Goal: Task Accomplishment & Management: Use online tool/utility

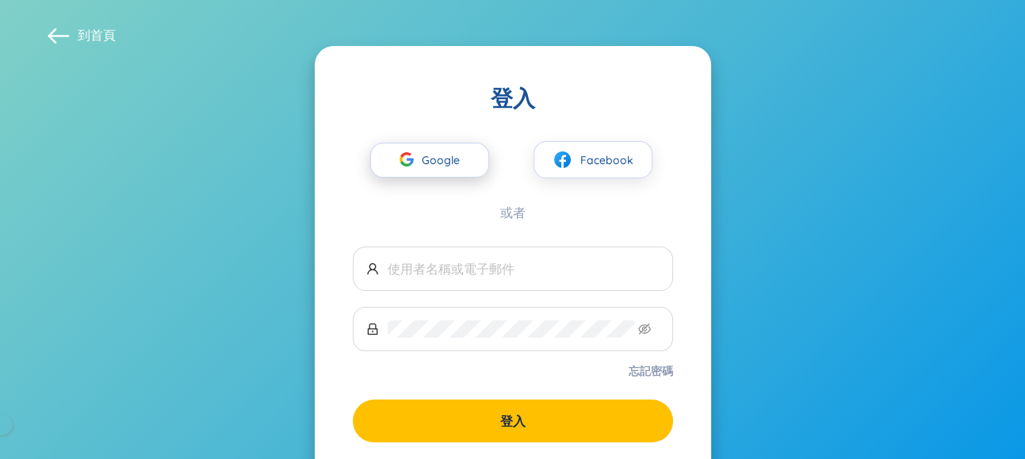
click at [431, 162] on font "Google" at bounding box center [441, 160] width 38 height 14
click at [781, 95] on section "到 首頁 登入 Google Facebook 或者 忘記密碼 登入 您還沒有帳戶？ 註冊" at bounding box center [512, 283] width 1025 height 566
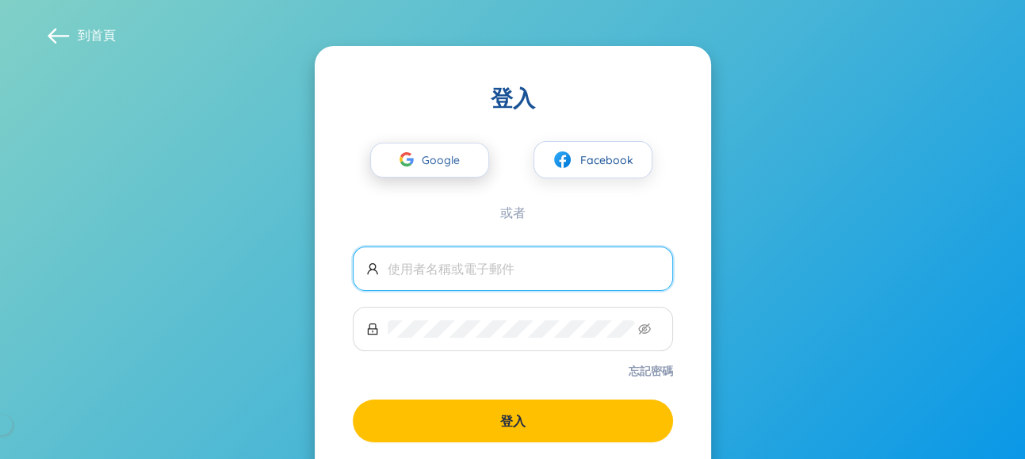
click at [420, 160] on div "button" at bounding box center [407, 161] width 30 height 35
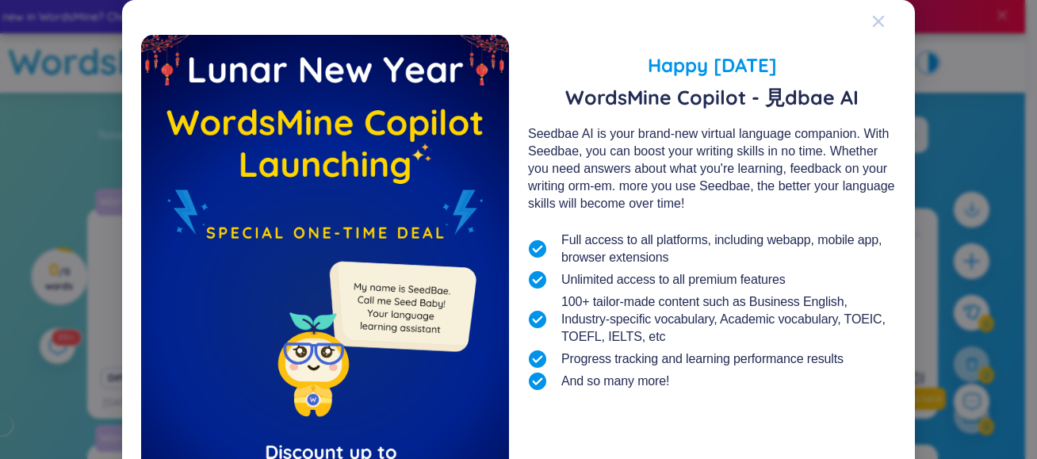
click at [873, 21] on icon "Close" at bounding box center [878, 21] width 11 height 11
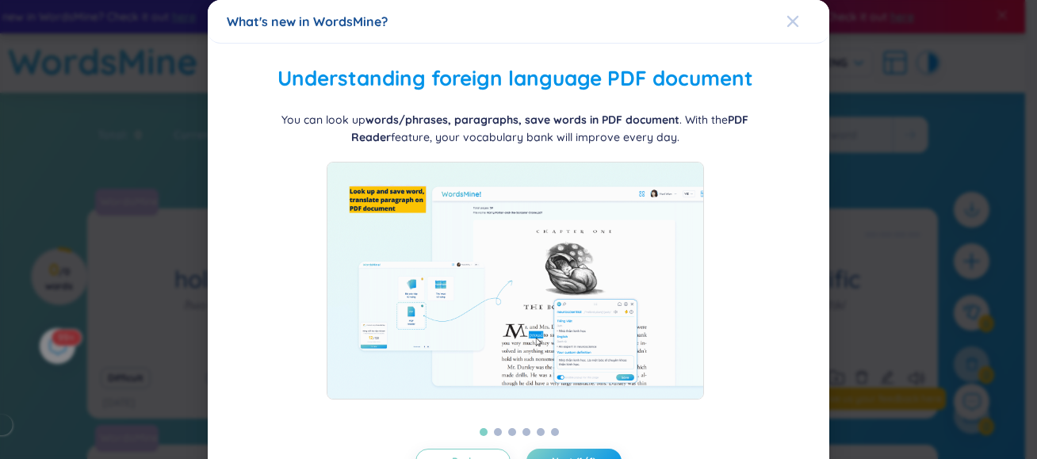
click at [786, 28] on div "Close" at bounding box center [792, 21] width 13 height 43
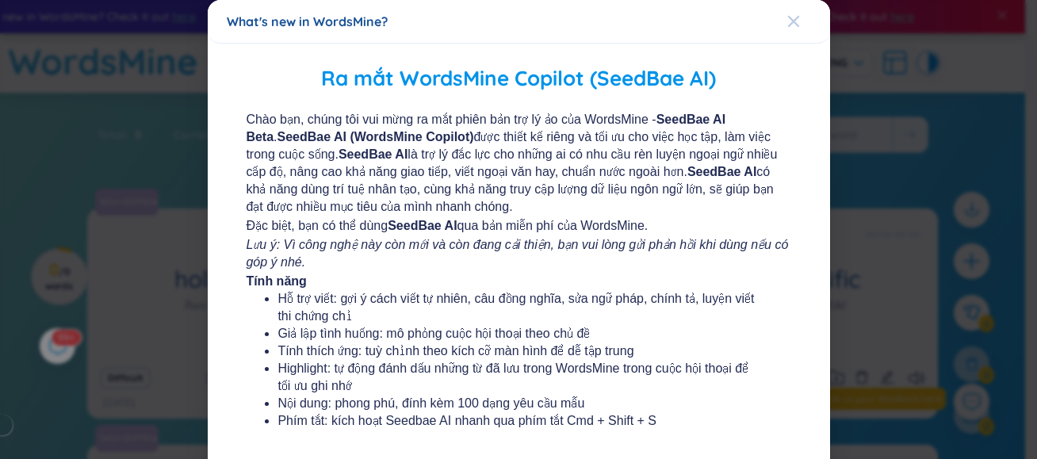
click at [786, 18] on div "What's new in WordsMine? Ra mắt WordsMine Copilot (SeedBae AI) Chào bạn, chúng …" at bounding box center [518, 229] width 1037 height 459
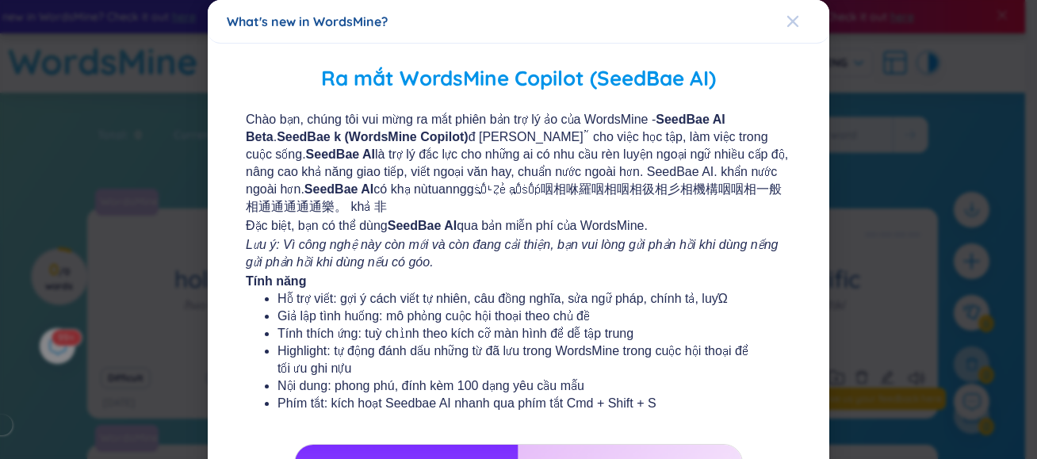
click at [786, 21] on icon "Close" at bounding box center [792, 21] width 13 height 13
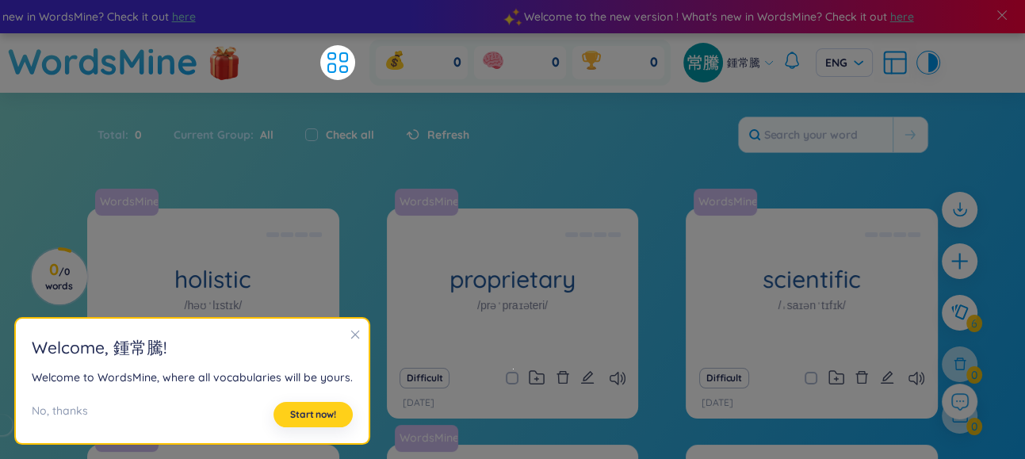
click at [290, 411] on font "Start now!" at bounding box center [313, 414] width 46 height 12
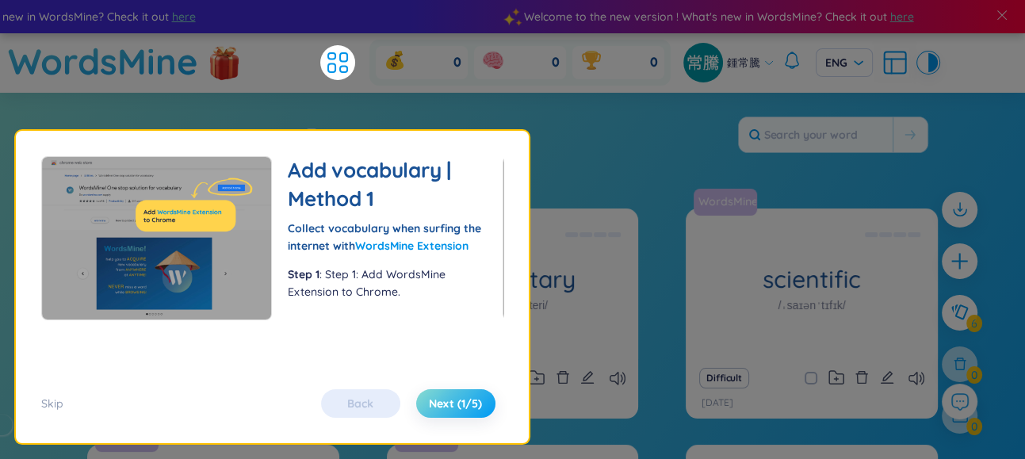
click at [445, 405] on font "Next (1/5)" at bounding box center [455, 403] width 53 height 14
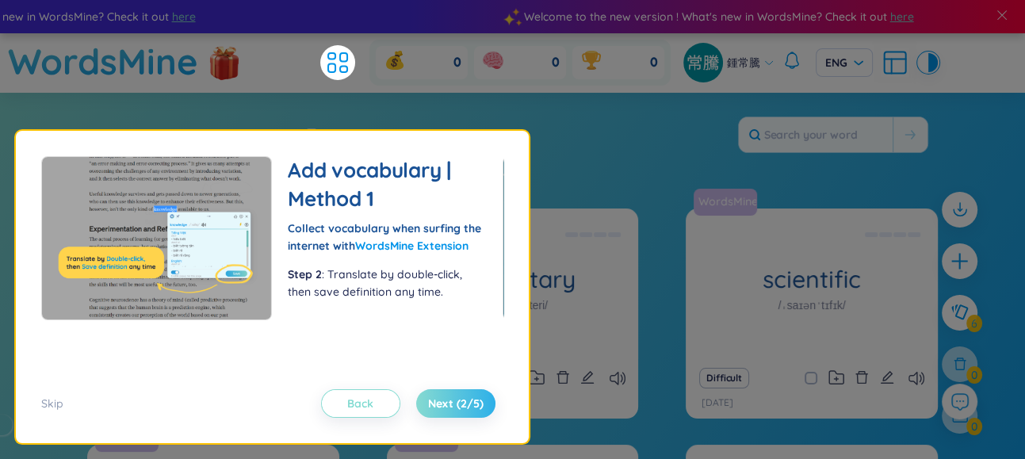
click at [351, 404] on font "Back" at bounding box center [360, 403] width 26 height 14
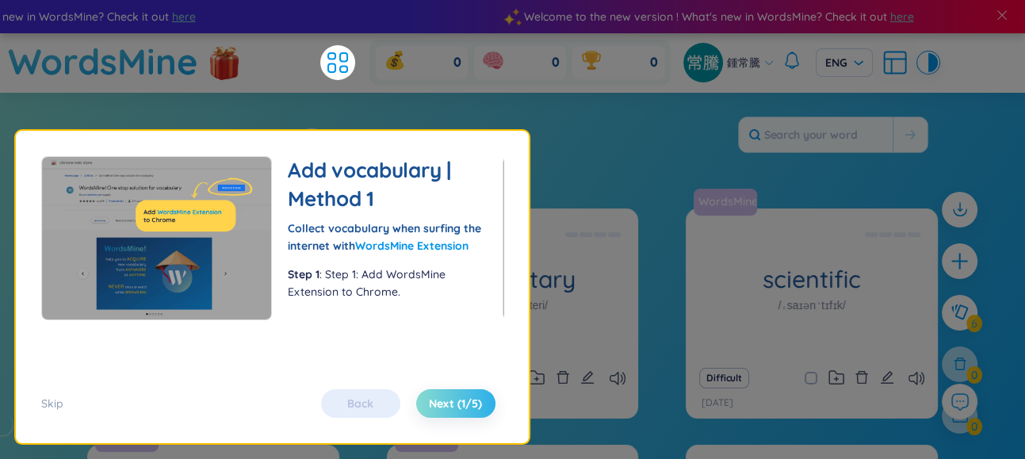
click at [513, 142] on div "Flashcard Use flashcards to learn vocabulary effectively! There are 2 modes: pr…" at bounding box center [272, 287] width 513 height 312
click at [622, 125] on div "Total : 0 Current Group : All Check all Refresh" at bounding box center [512, 143] width 989 height 68
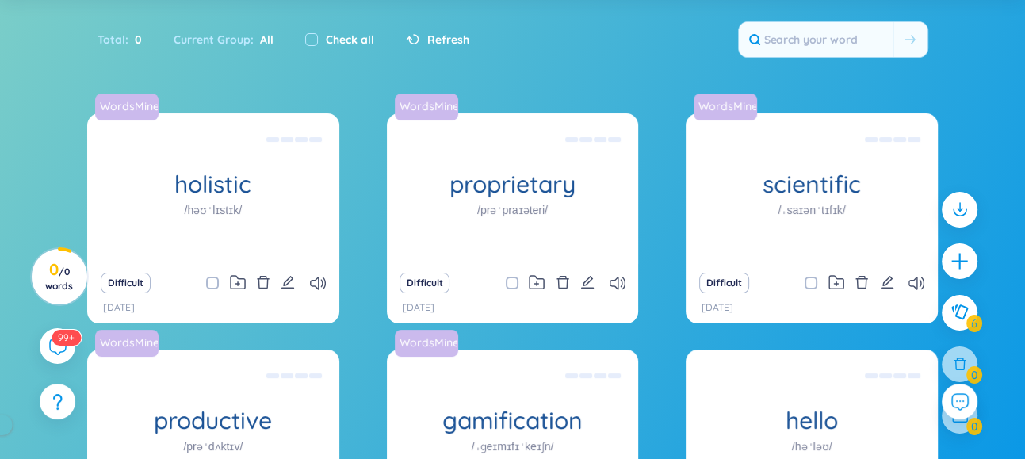
scroll to position [39, 0]
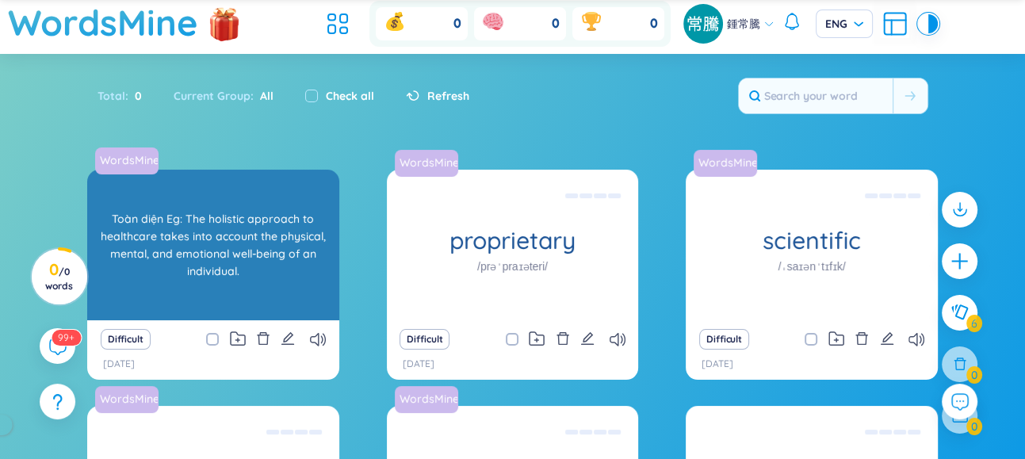
click at [225, 236] on font "Toàn diện Eg: The holistic approach to healthcare takes into account the physic…" at bounding box center [213, 245] width 225 height 67
click at [199, 277] on font "Toàn diện Eg: The holistic approach to healthcare takes into account the physic…" at bounding box center [213, 245] width 236 height 70
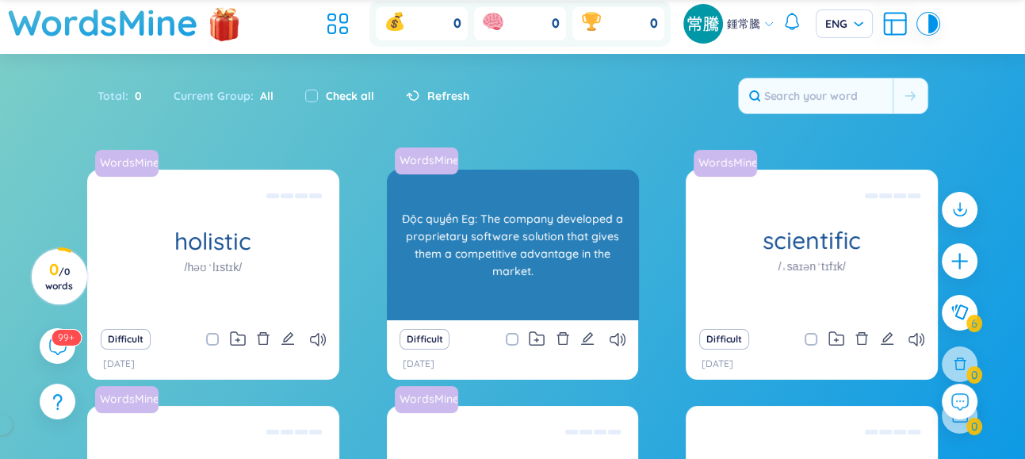
click at [501, 245] on font "proprietary" at bounding box center [512, 240] width 126 height 30
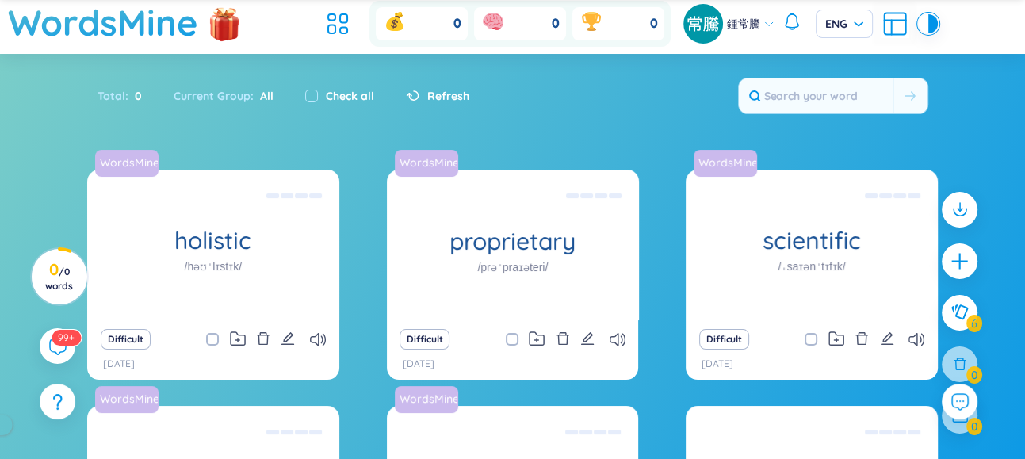
click at [267, 126] on div "Total : 0 Current Group : All Check all Refresh" at bounding box center [512, 104] width 989 height 68
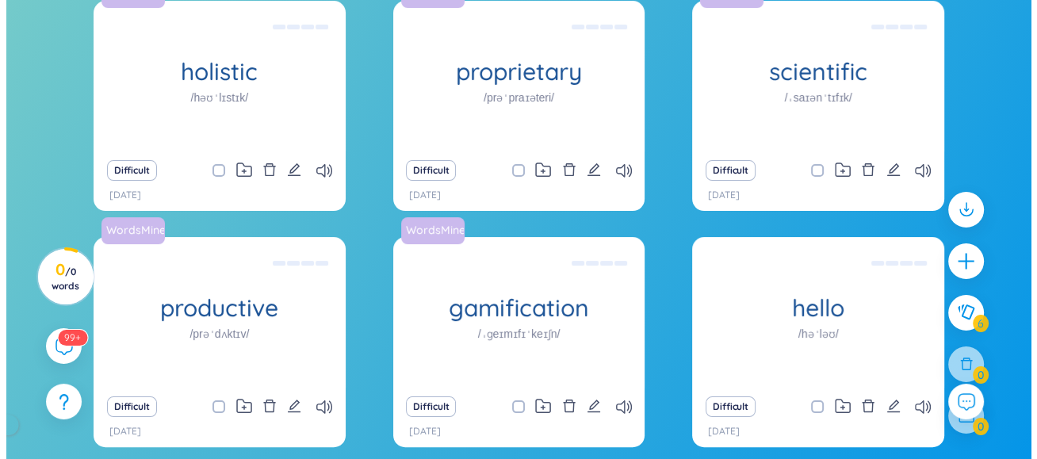
scroll to position [0, 0]
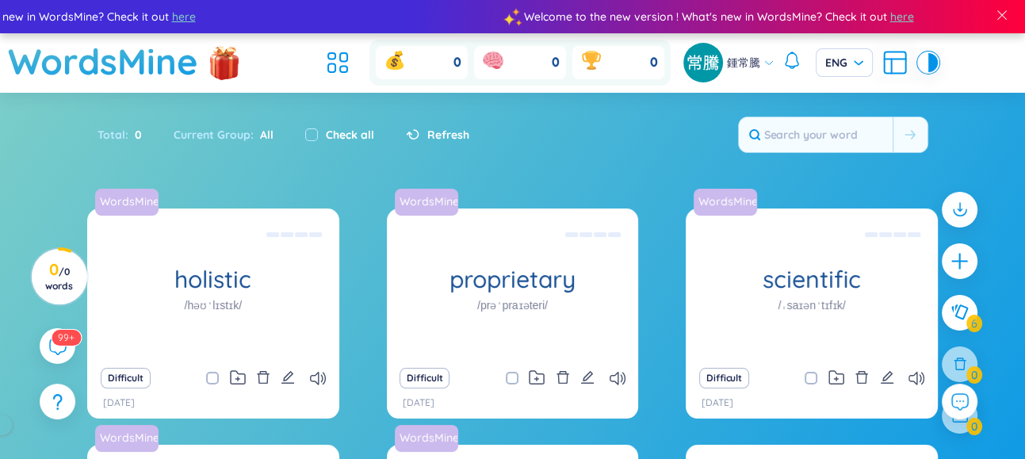
click at [115, 133] on font "Total" at bounding box center [112, 135] width 28 height 14
click at [200, 138] on font "Current Group" at bounding box center [212, 135] width 77 height 14
click at [1001, 13] on span at bounding box center [1002, 15] width 14 height 14
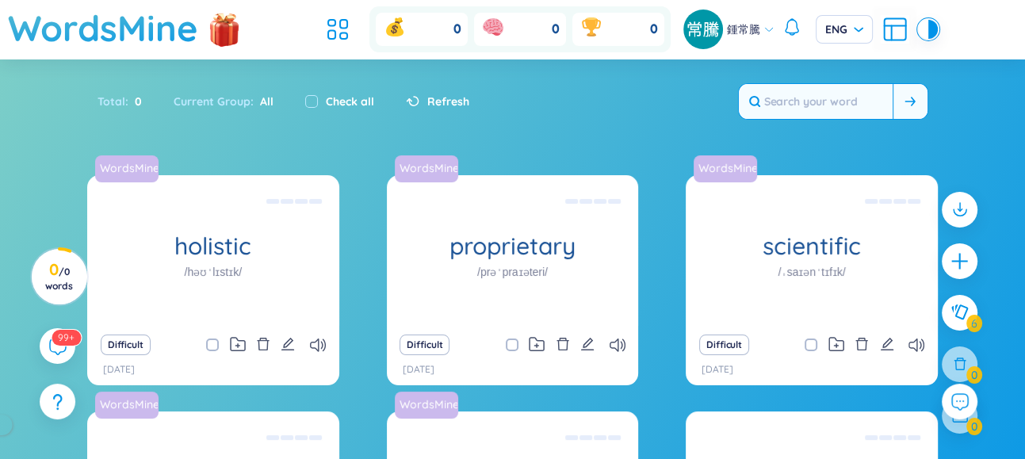
click at [800, 99] on input "text" at bounding box center [816, 101] width 154 height 35
paste input "word"
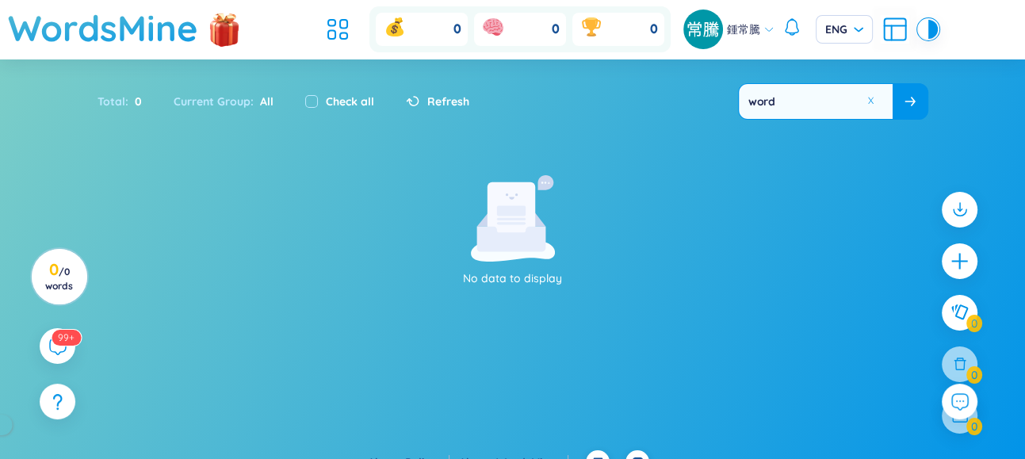
type input "word"
click at [911, 98] on icon at bounding box center [910, 102] width 10 height 10
click at [809, 243] on div "No data to display" at bounding box center [512, 231] width 1009 height 112
click at [506, 241] on icon at bounding box center [510, 238] width 69 height 25
click at [594, 209] on div "No data to display" at bounding box center [513, 231] width 436 height 112
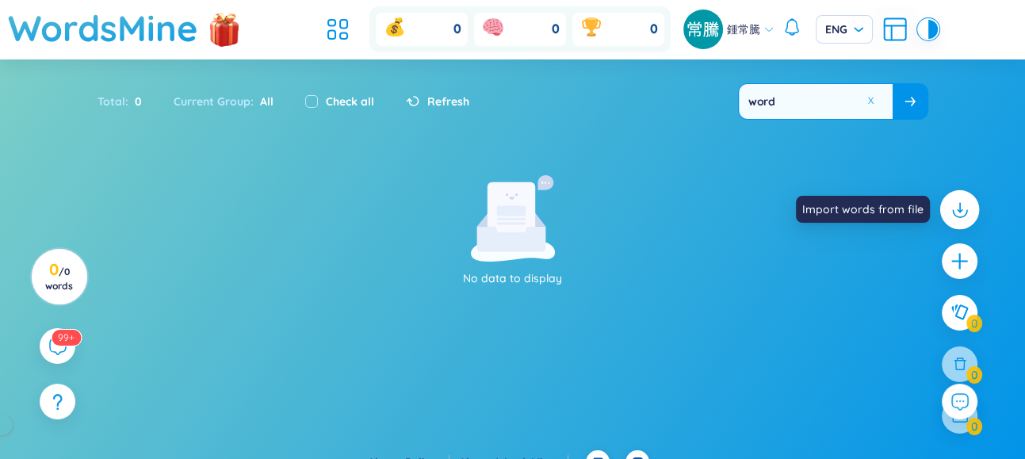
click at [959, 202] on icon at bounding box center [959, 206] width 0 height 9
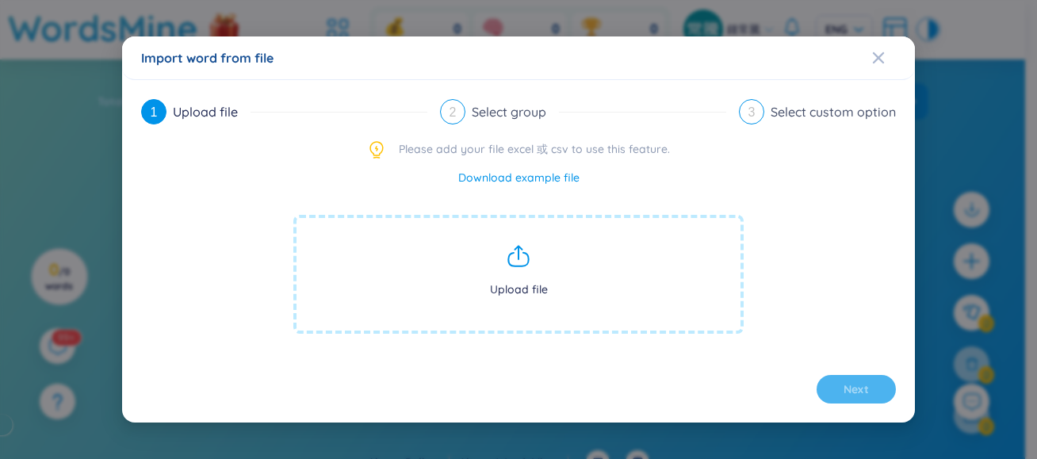
click at [653, 258] on span "Upload file" at bounding box center [518, 274] width 450 height 119
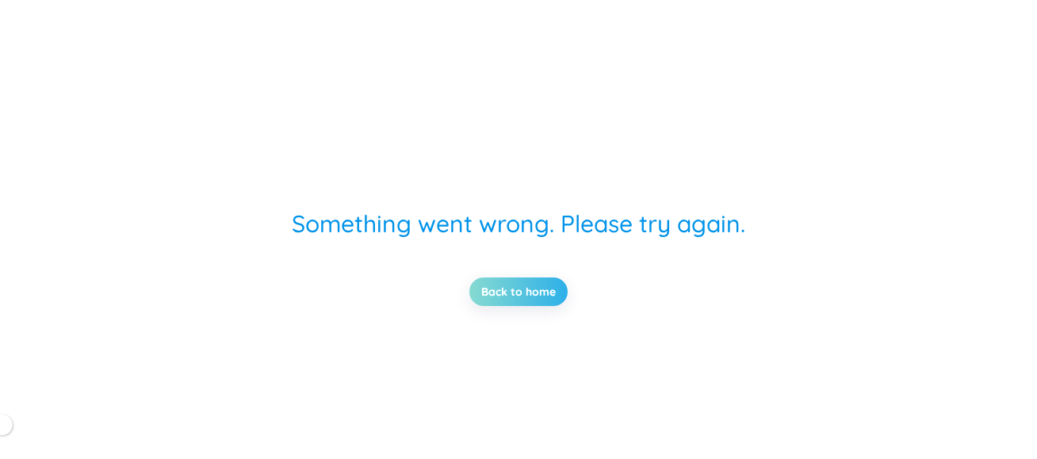
click at [521, 293] on link "Back to home" at bounding box center [518, 291] width 75 height 17
click at [673, 123] on div "Something went wrong. Please try again. Back to home" at bounding box center [518, 229] width 518 height 459
click at [520, 63] on div "Something went wrong. Please try again. Back to home" at bounding box center [518, 229] width 518 height 459
